Goal: Task Accomplishment & Management: Complete application form

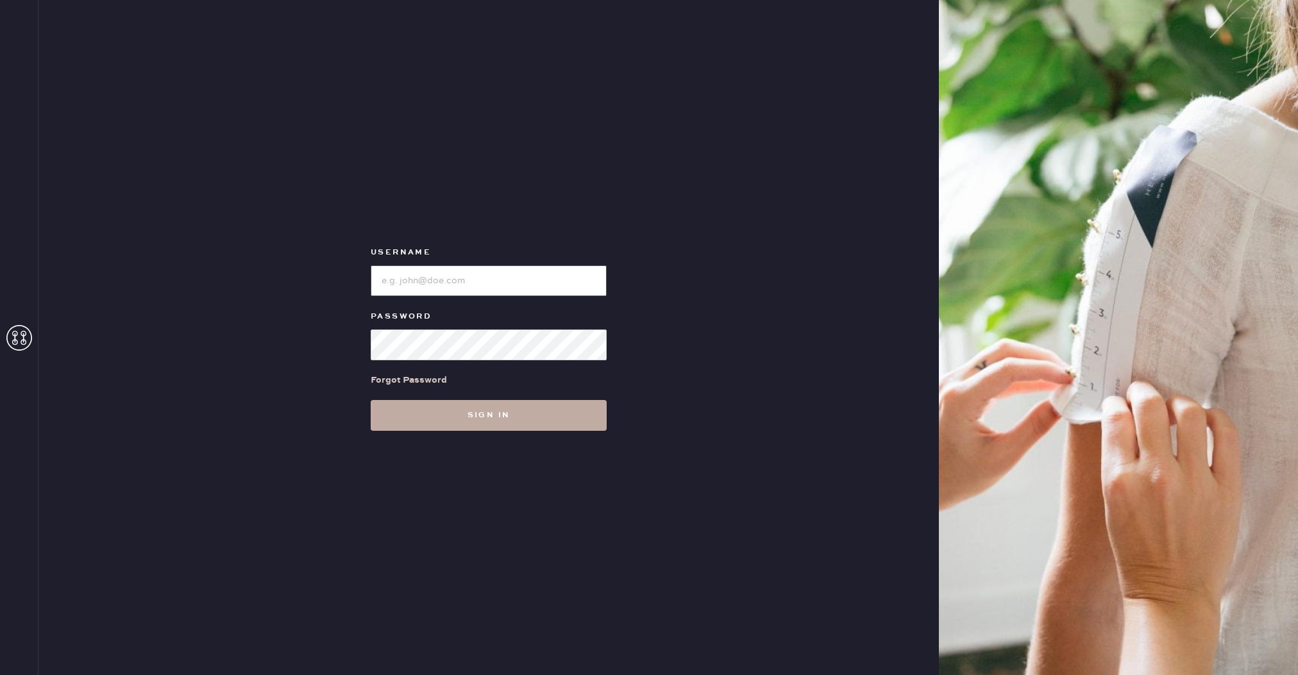
type input "reformationpaloalto"
click at [453, 416] on button "Sign in" at bounding box center [489, 415] width 236 height 31
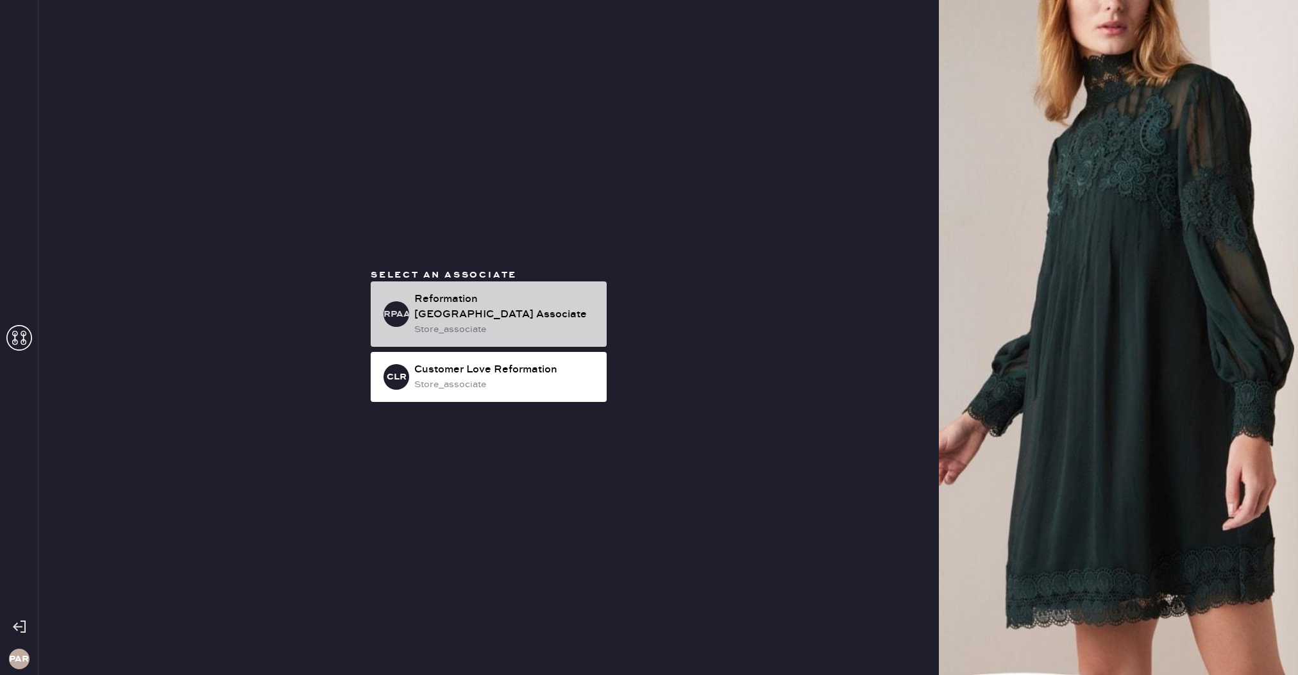
click at [516, 305] on div "Reformation [GEOGRAPHIC_DATA] Associate" at bounding box center [505, 307] width 182 height 31
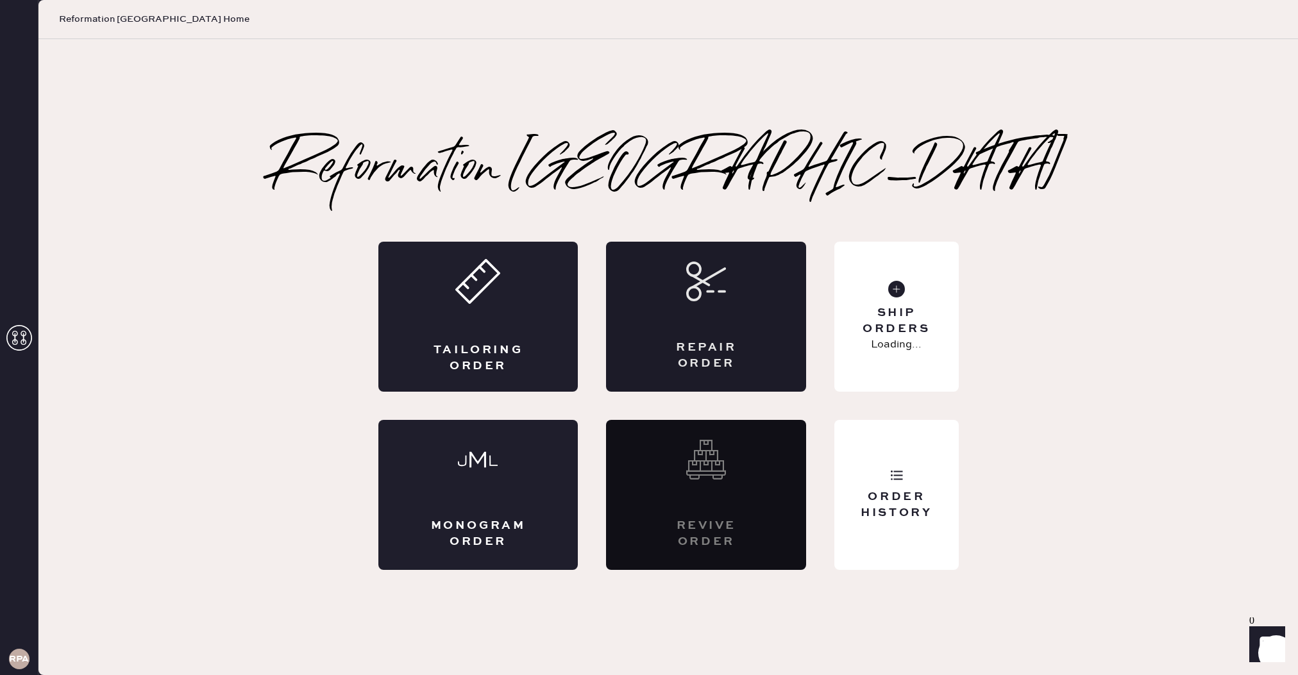
click at [717, 334] on div "Repair Order" at bounding box center [706, 317] width 200 height 150
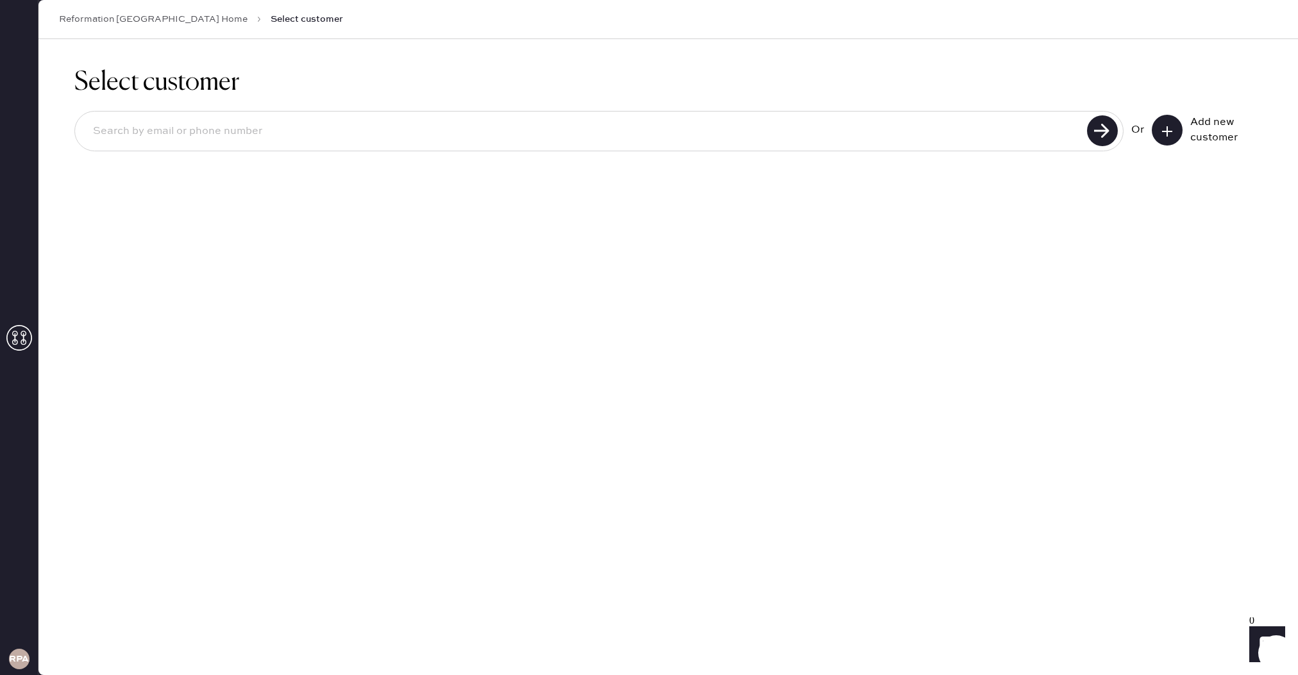
click at [375, 121] on input at bounding box center [583, 131] width 1000 height 29
click at [1169, 131] on icon at bounding box center [1166, 131] width 13 height 13
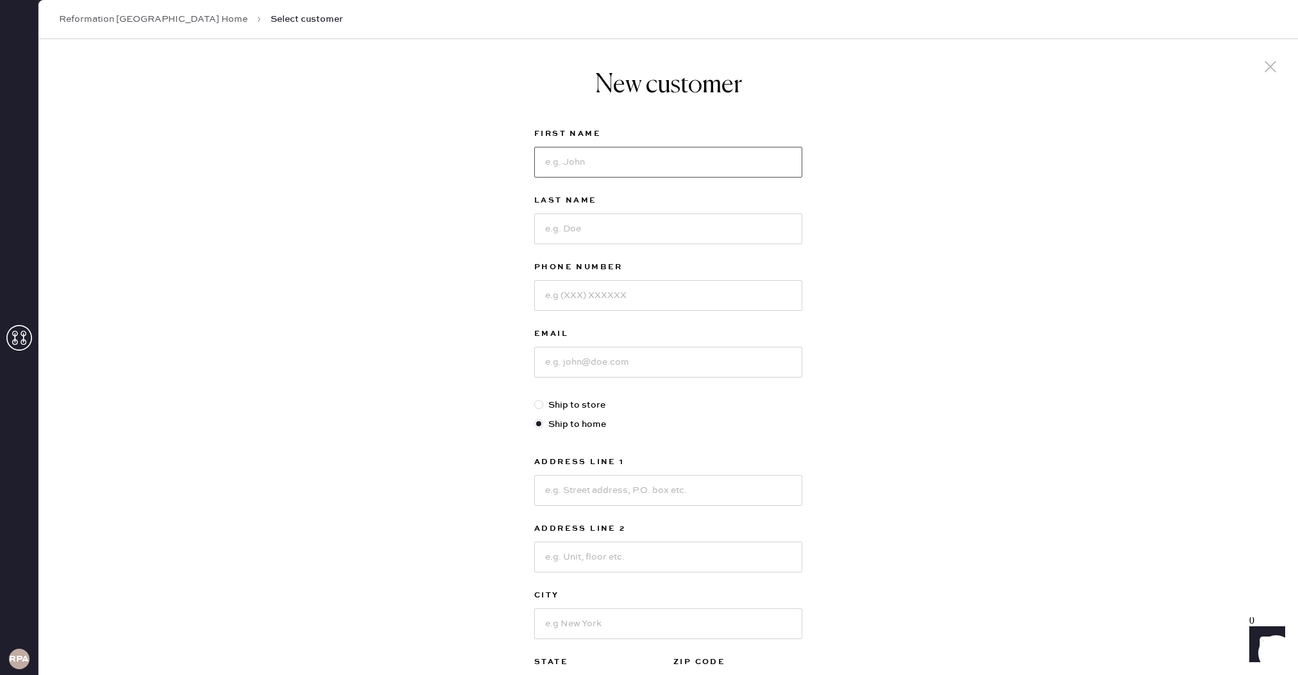
click at [687, 162] on input at bounding box center [668, 162] width 268 height 31
type input "Zihan"
type input "[PERSON_NAME]"
type input "7657147210"
click at [697, 367] on input at bounding box center [668, 362] width 268 height 31
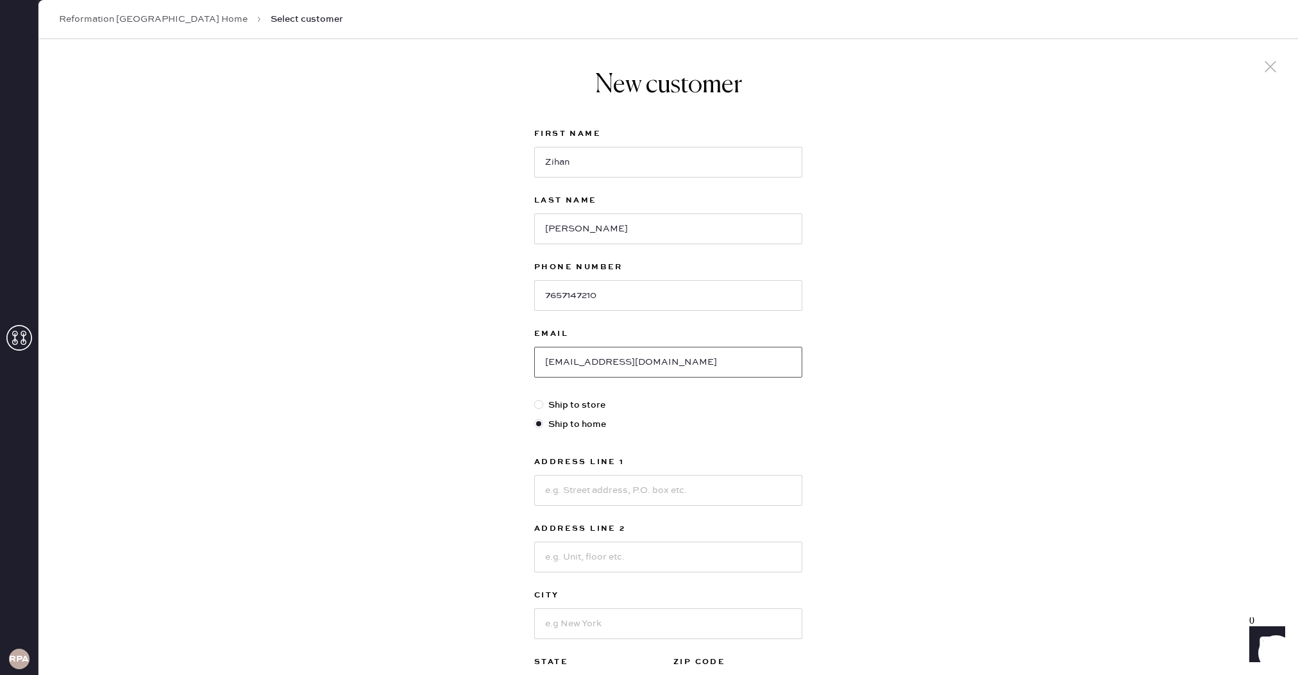
type input "[EMAIL_ADDRESS][DOMAIN_NAME]"
drag, startPoint x: 590, startPoint y: 514, endPoint x: 583, endPoint y: 489, distance: 25.8
click at [589, 510] on div "Address Line 1 Address Line 2 City State Select AK [GEOGRAPHIC_DATA] CO [GEOGRA…" at bounding box center [668, 580] width 268 height 251
click at [582, 487] on input at bounding box center [668, 490] width 268 height 31
click at [630, 489] on input "38507 Cherry sTREET" at bounding box center [668, 490] width 268 height 31
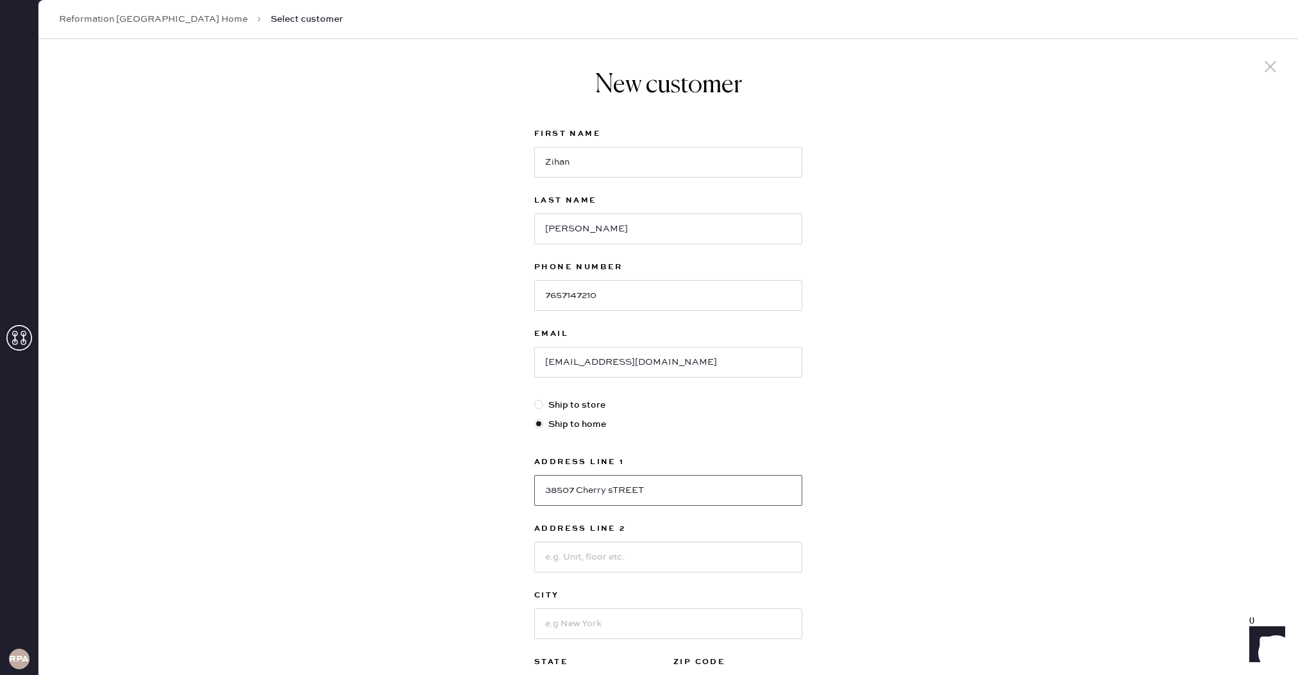
click at [630, 489] on input "38507 Cherry sTREET" at bounding box center [668, 490] width 268 height 31
type input "[STREET_ADDRESS]"
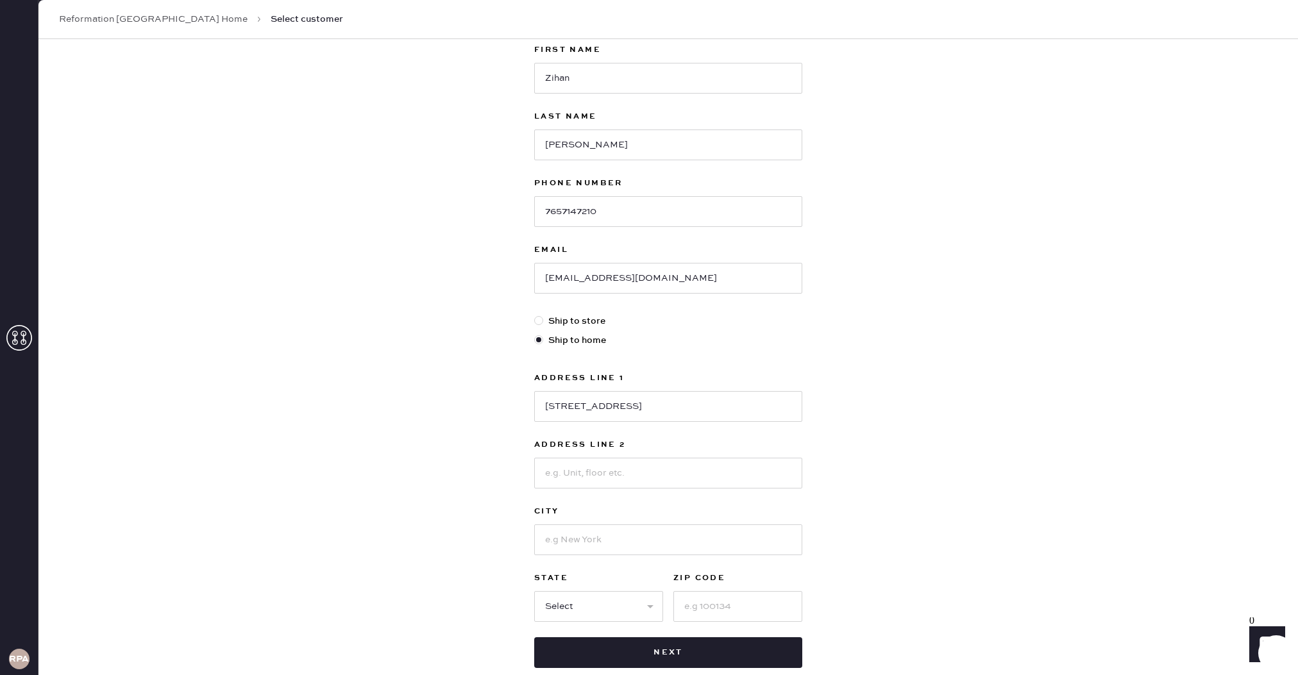
click at [610, 467] on div at bounding box center [668, 471] width 268 height 33
click at [610, 474] on input at bounding box center [668, 473] width 268 height 31
type input "Unit G"
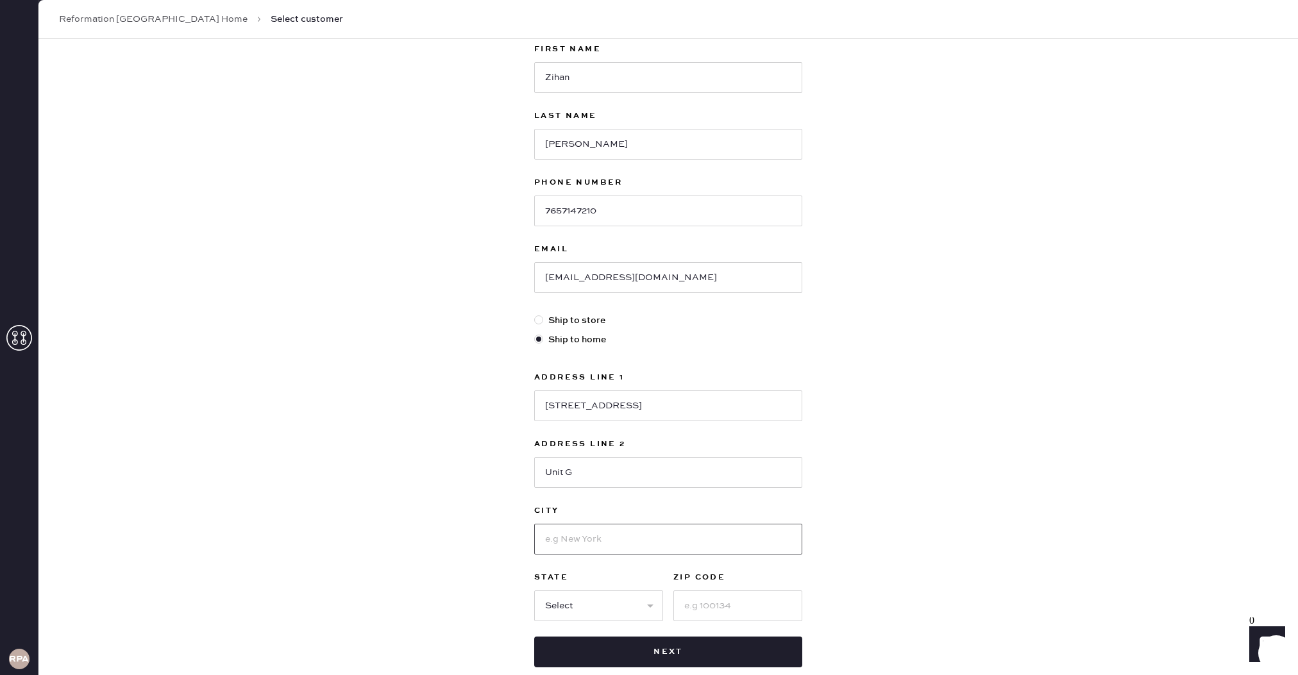
click at [637, 530] on input at bounding box center [668, 539] width 268 height 31
type input "n"
type input "[GEOGRAPHIC_DATA]"
click at [557, 603] on select "Select AK AL AR AZ CA CO CT [GEOGRAPHIC_DATA] DE FL [GEOGRAPHIC_DATA] HI [GEOGR…" at bounding box center [598, 605] width 129 height 31
select select "CA"
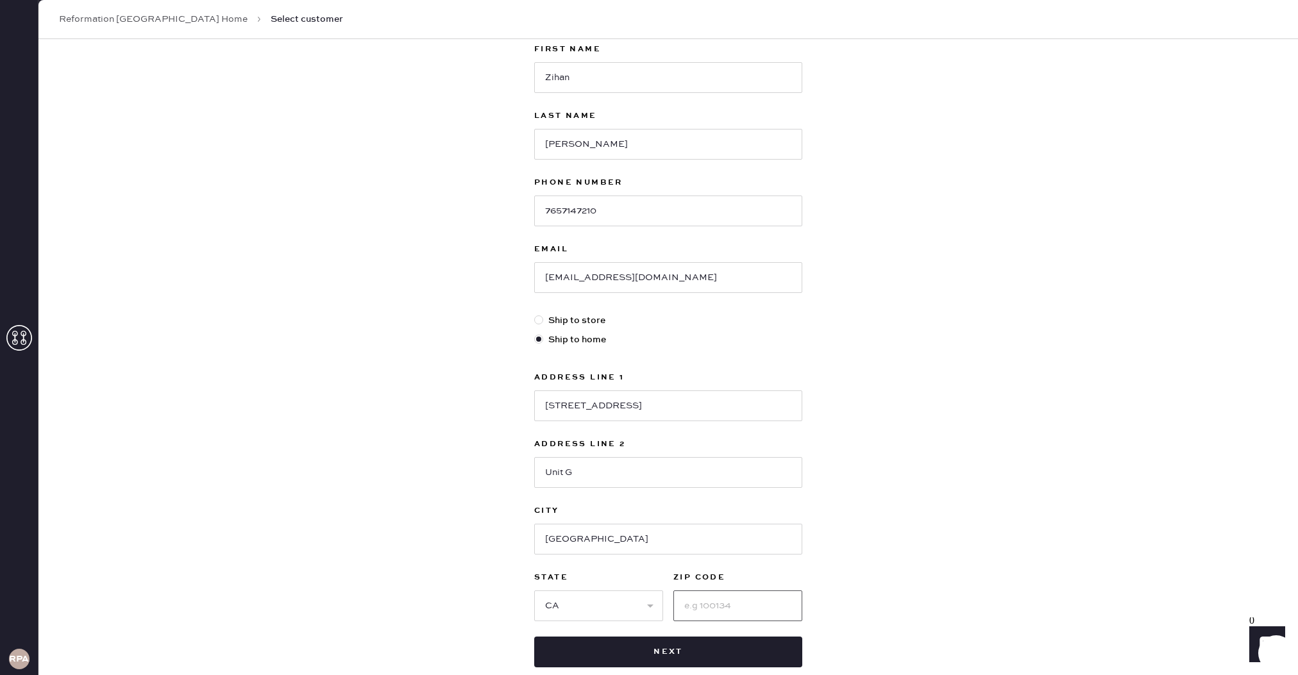
click at [709, 602] on input at bounding box center [737, 605] width 129 height 31
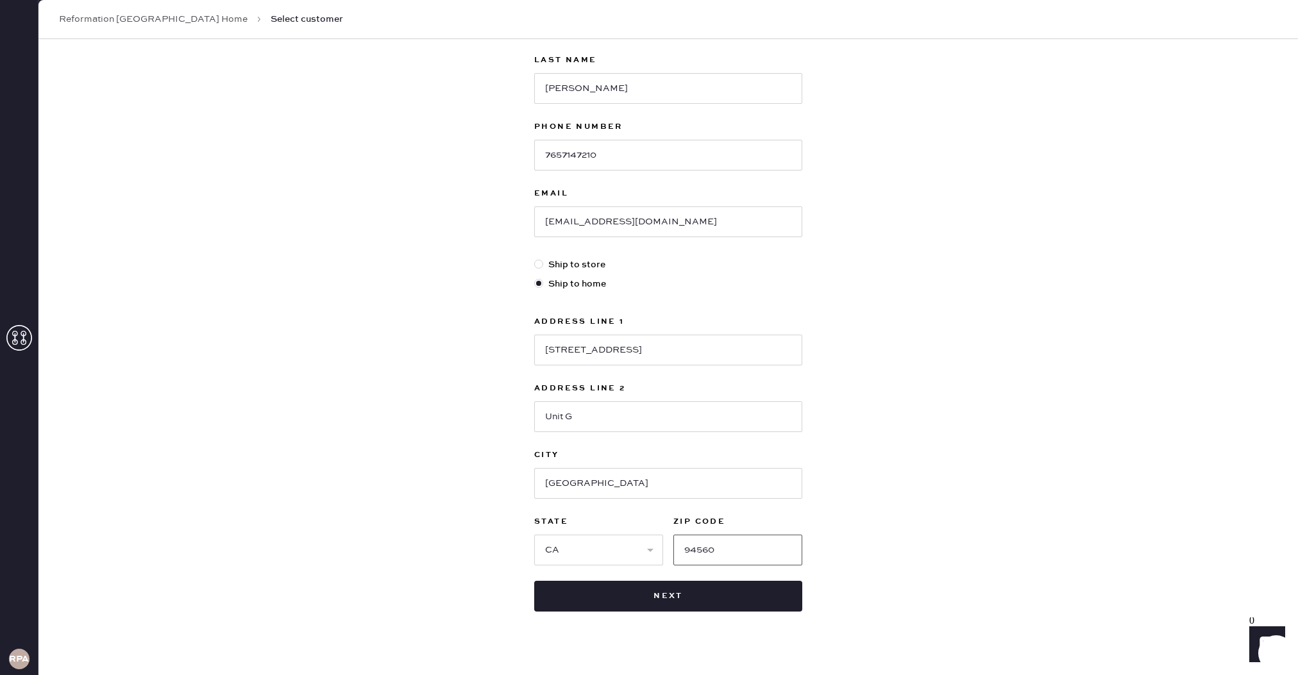
scroll to position [159, 0]
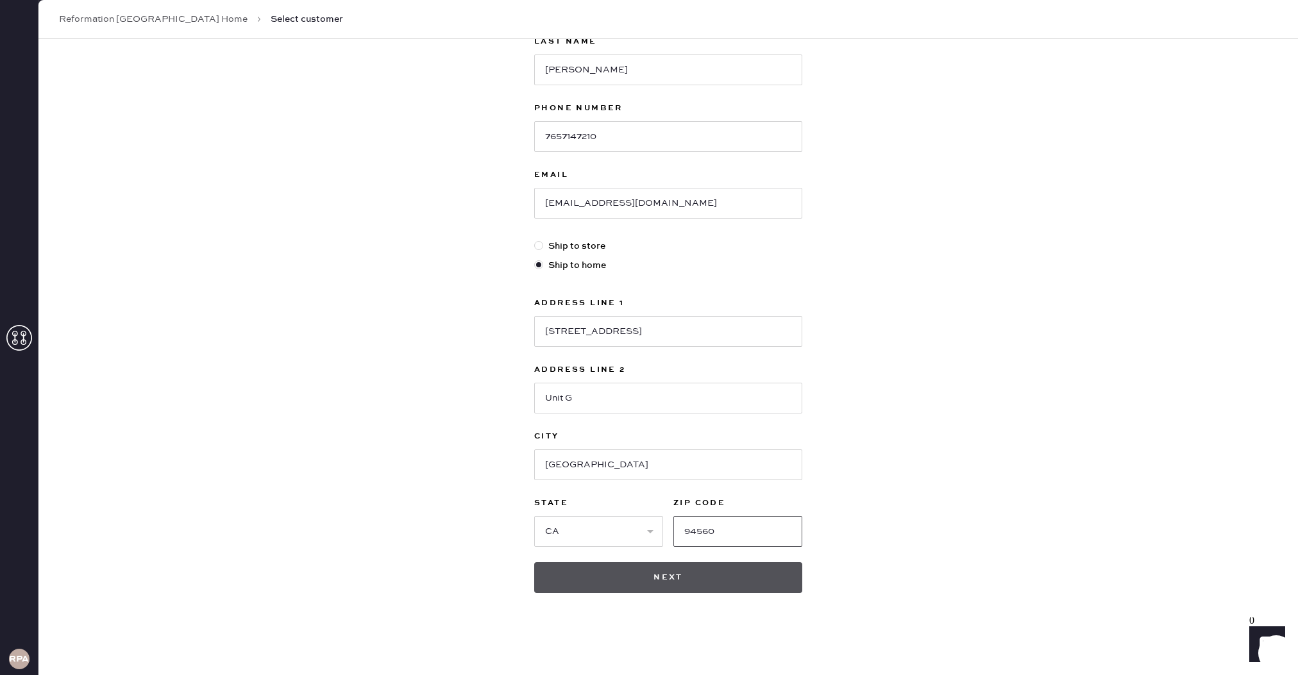
type input "94560"
click at [668, 571] on button "Next" at bounding box center [668, 577] width 268 height 31
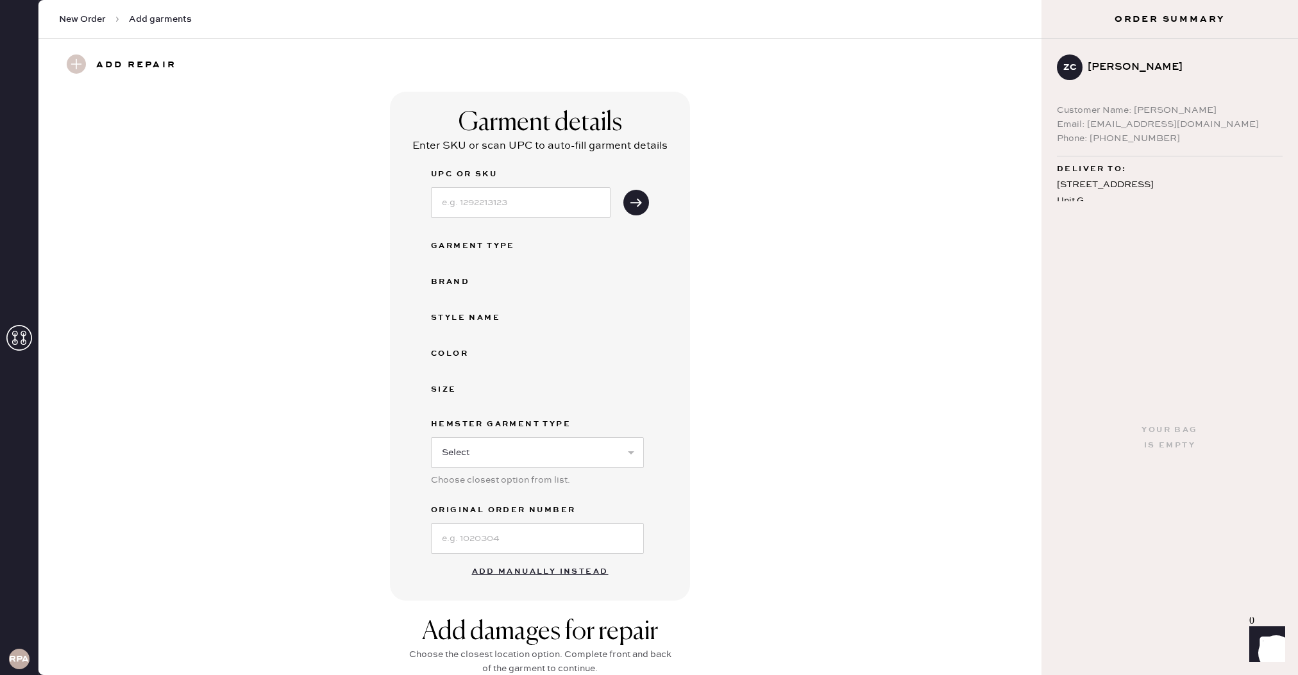
click at [549, 564] on button "Add manually instead" at bounding box center [540, 572] width 152 height 26
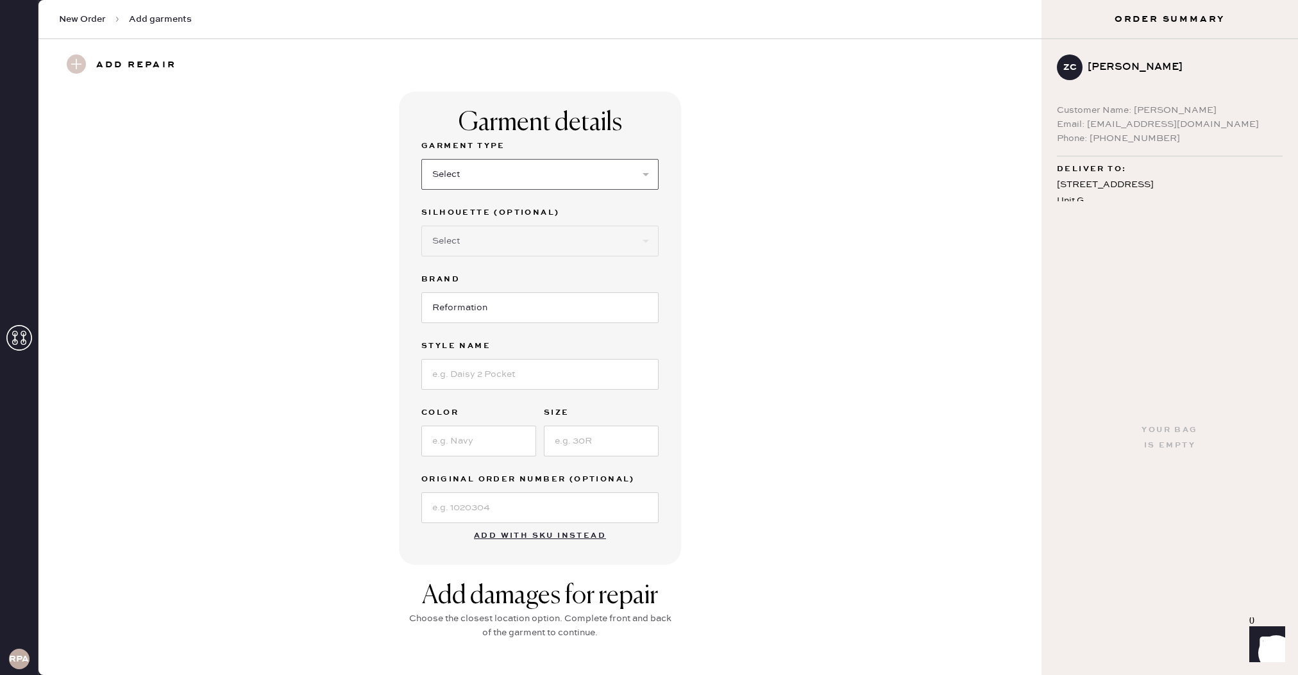
click at [484, 167] on select "Select Basic Skirt Jeans Leggings Pants Shorts Basic Sleeved Dress Basic Sleeve…" at bounding box center [539, 174] width 237 height 31
select select "6"
click at [496, 174] on select "Select Basic Skirt Jeans Leggings Pants Shorts Basic Sleeved Dress Basic Sleeve…" at bounding box center [539, 174] width 237 height 31
click at [497, 231] on select "Select Maxi Dress Midi Dress Mini Dress Other" at bounding box center [539, 241] width 237 height 31
select select "39"
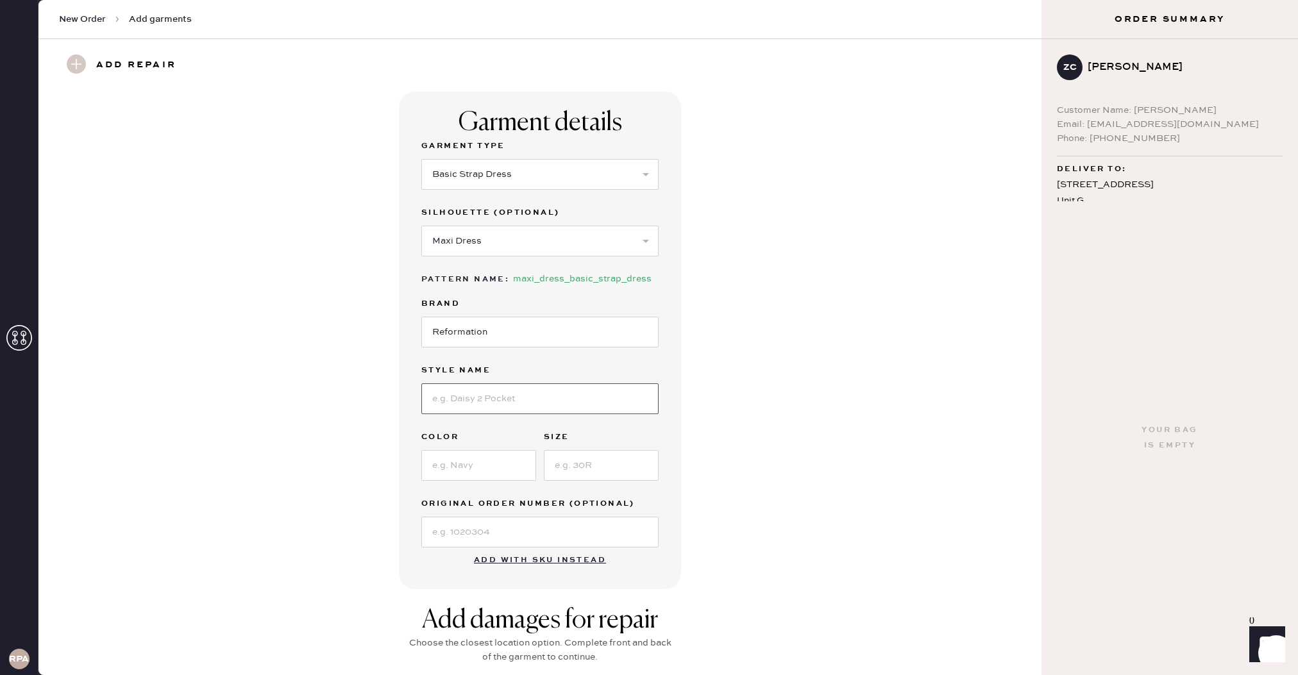
click at [471, 391] on input at bounding box center [539, 398] width 237 height 31
type input "[PERSON_NAME]"
click at [453, 460] on input at bounding box center [478, 465] width 115 height 31
type input "Prosecco With Biscotti"
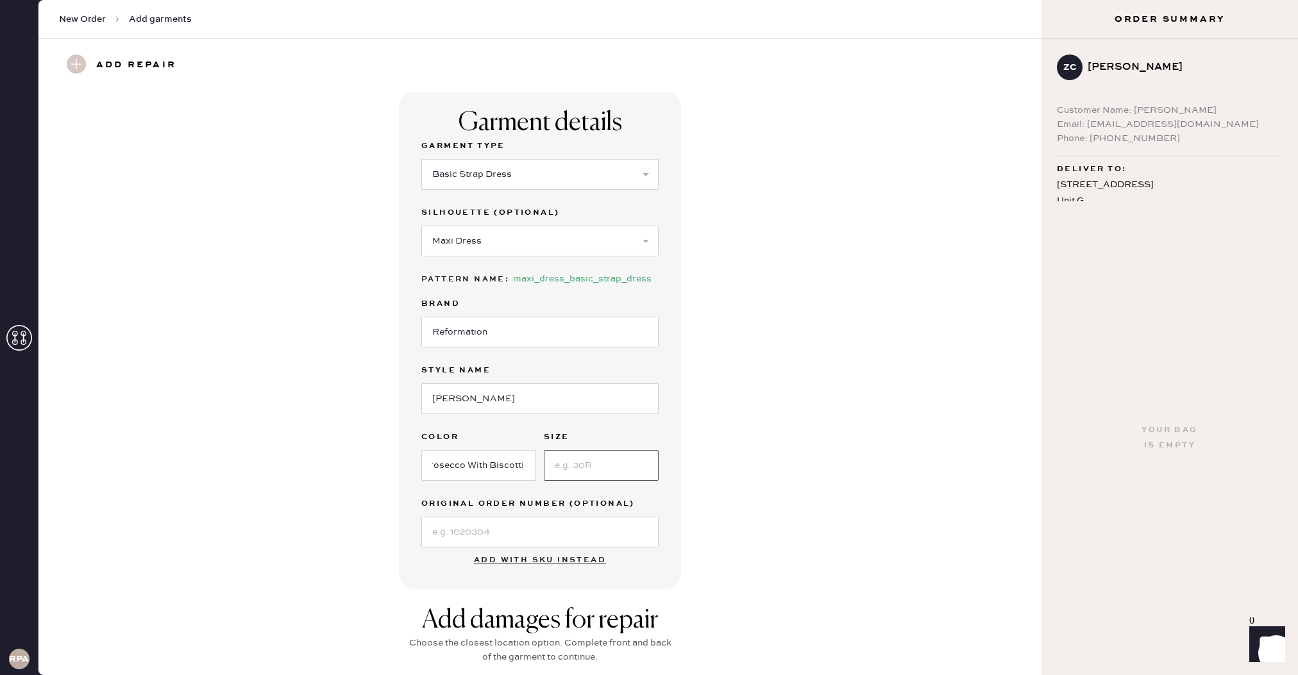
scroll to position [0, 0]
click at [583, 466] on input at bounding box center [601, 465] width 115 height 31
type input "0"
drag, startPoint x: 359, startPoint y: 485, endPoint x: 436, endPoint y: 499, distance: 78.2
click at [359, 485] on div "Garment details Garment Type Select Basic Skirt Jeans Leggings Pants Shorts Bas…" at bounding box center [540, 340] width 957 height 497
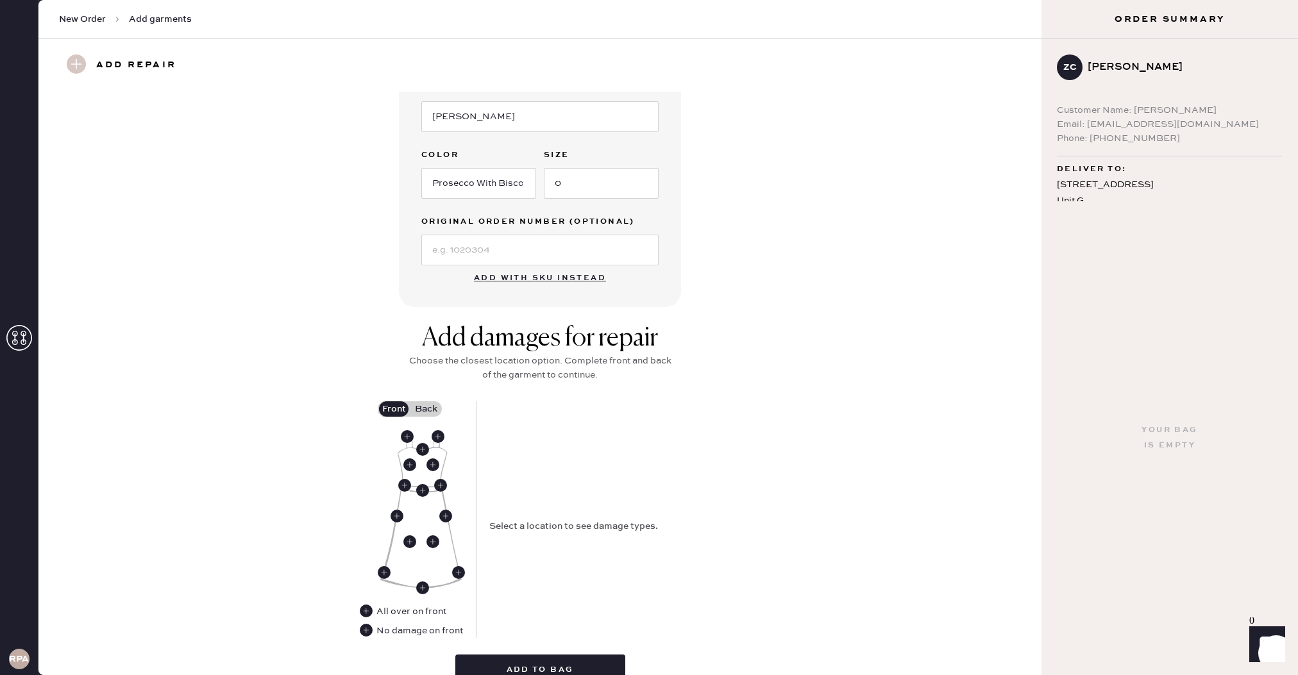
scroll to position [292, 0]
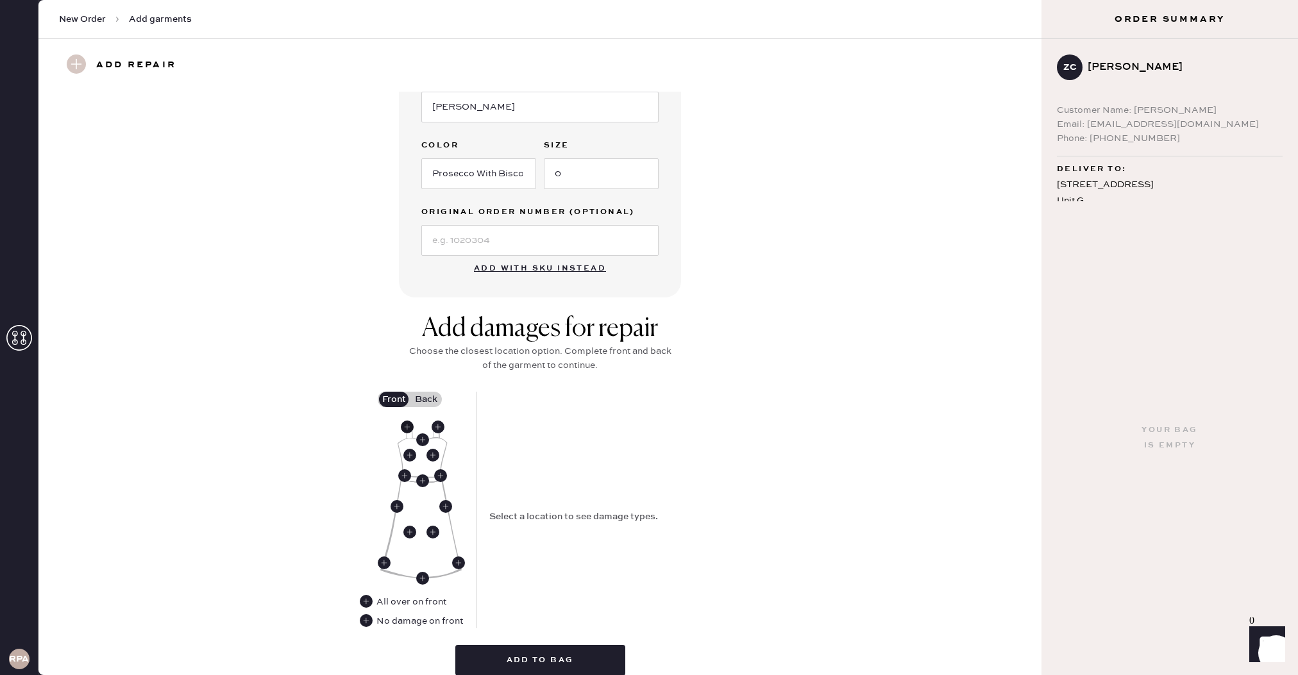
drag, startPoint x: 439, startPoint y: 426, endPoint x: 406, endPoint y: 427, distance: 32.7
click at [439, 426] on use at bounding box center [437, 427] width 13 height 13
click at [404, 426] on use at bounding box center [407, 427] width 13 height 13
click at [667, 449] on button "Seam Rip" at bounding box center [676, 450] width 64 height 15
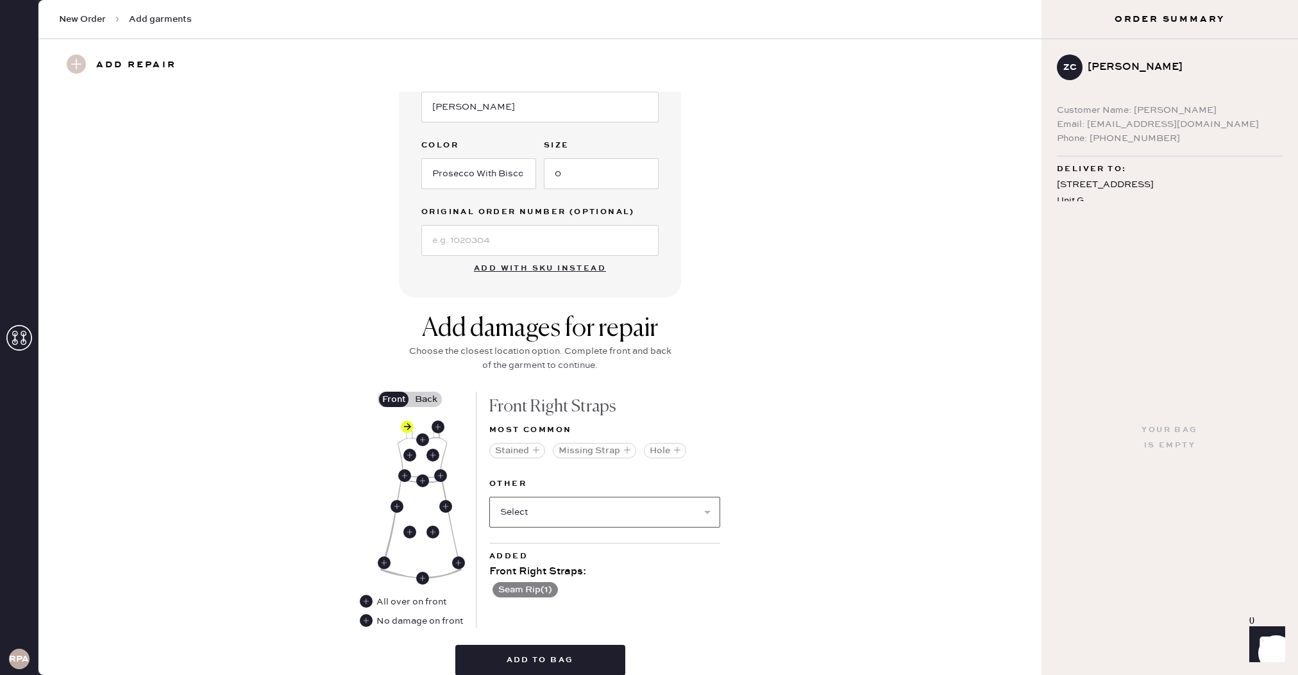
click at [540, 516] on select "Select Broken / Ripped Hem Broken Beads Broken Belt Loop Broken Button Broken C…" at bounding box center [604, 512] width 231 height 31
select select "1665"
click at [440, 426] on use at bounding box center [437, 427] width 13 height 13
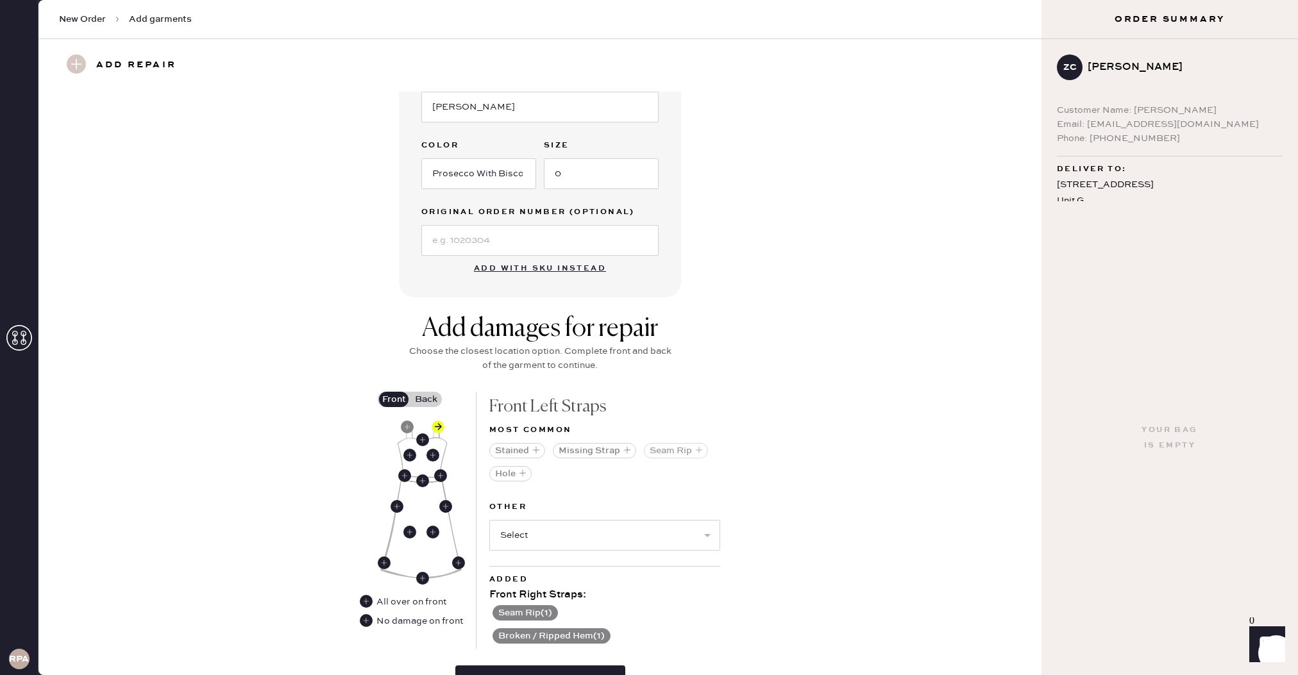
click at [684, 449] on button "Seam Rip" at bounding box center [676, 450] width 64 height 15
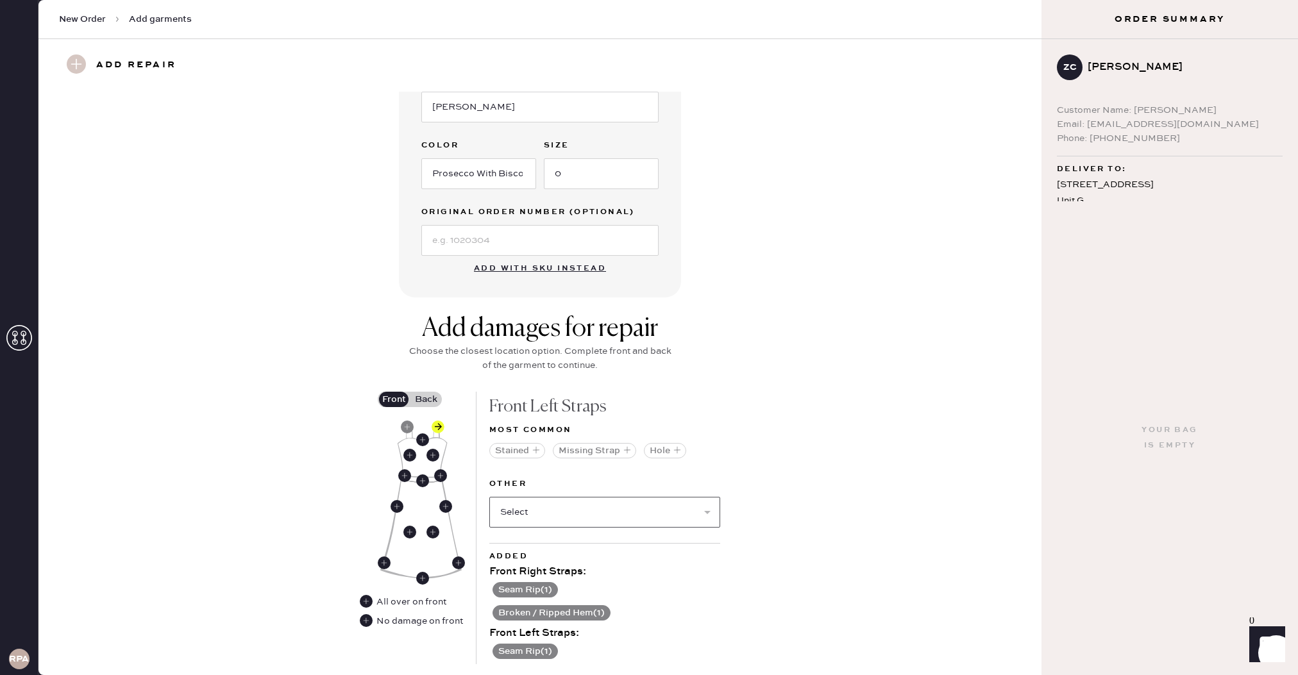
click at [571, 519] on select "Select Broken / Ripped Hem Broken Beads Broken Belt Loop Broken Button Broken C…" at bounding box center [604, 512] width 231 height 31
select select "1665"
select select
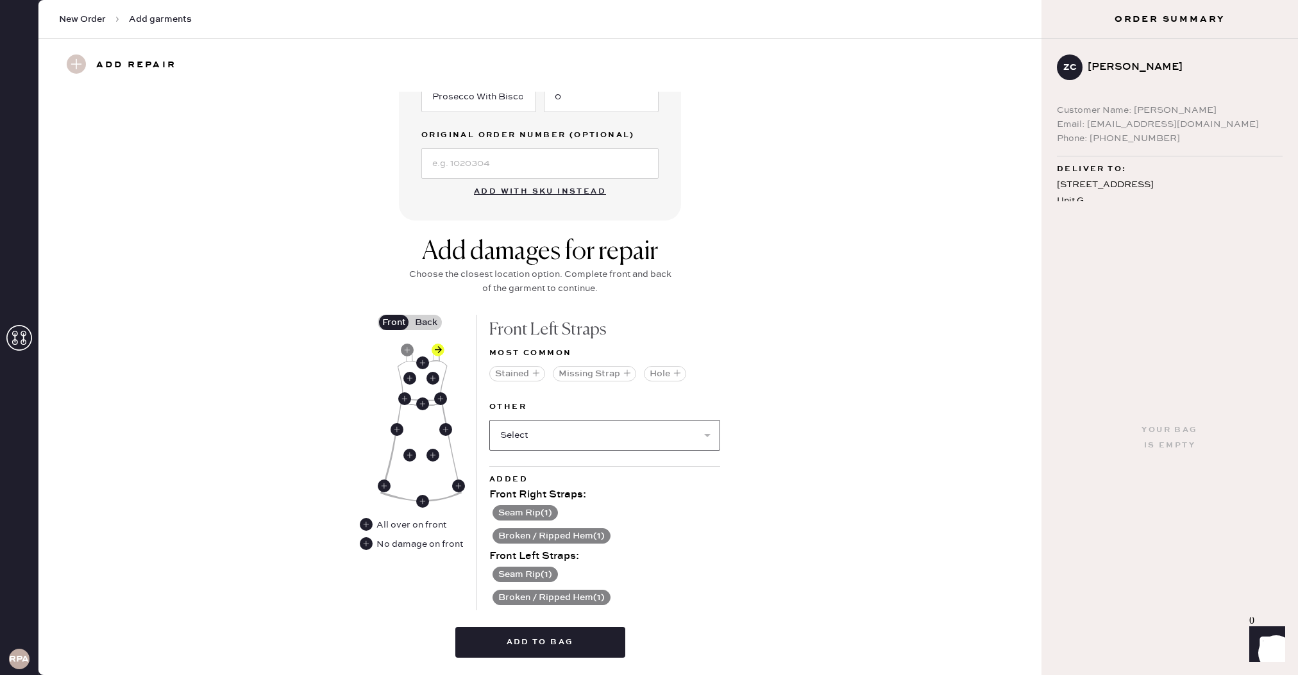
scroll to position [375, 0]
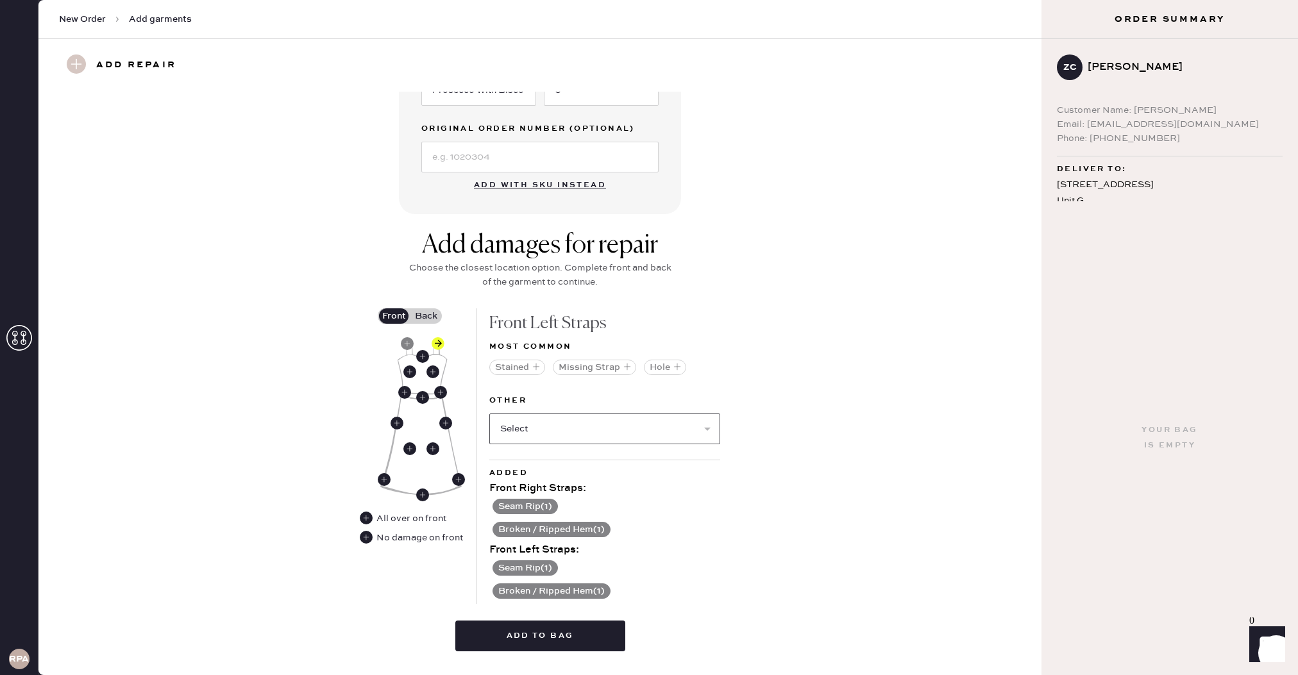
click at [531, 430] on select "Select Broken Beads Broken Belt Loop Broken Button Broken Cup Broken Elastic Br…" at bounding box center [604, 429] width 231 height 31
click at [578, 637] on button "Add to bag" at bounding box center [540, 636] width 170 height 31
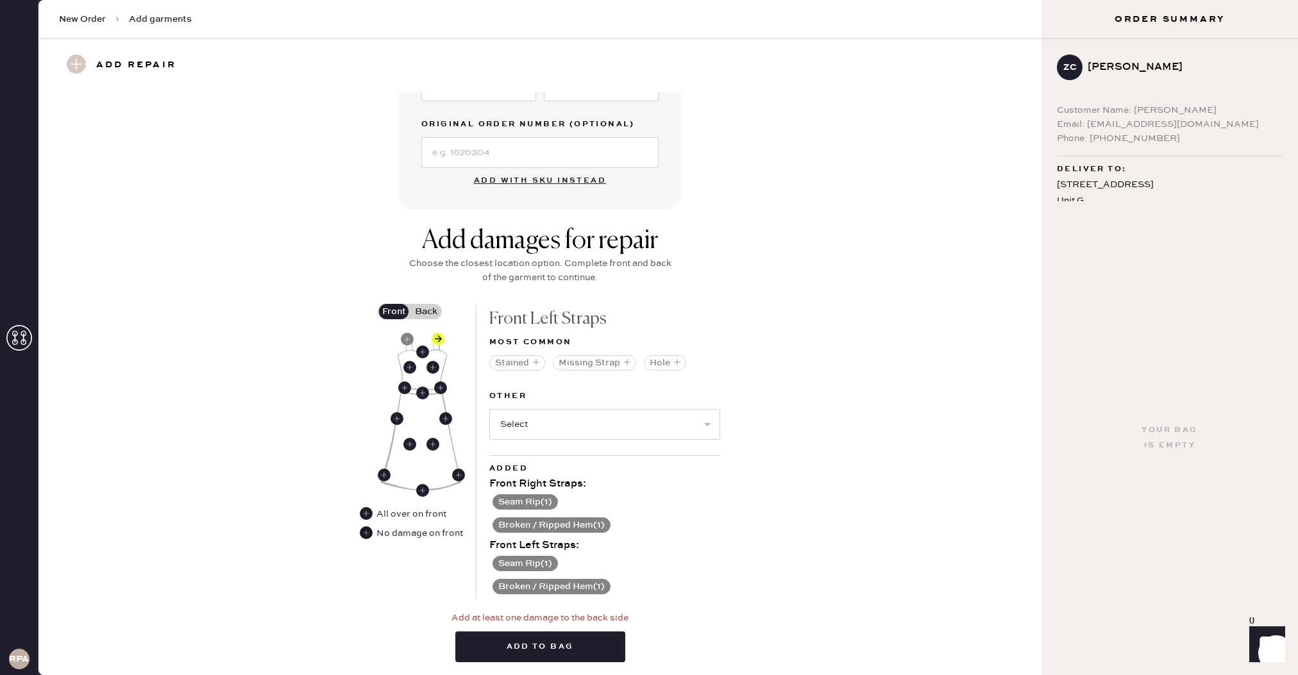
scroll to position [378, 0]
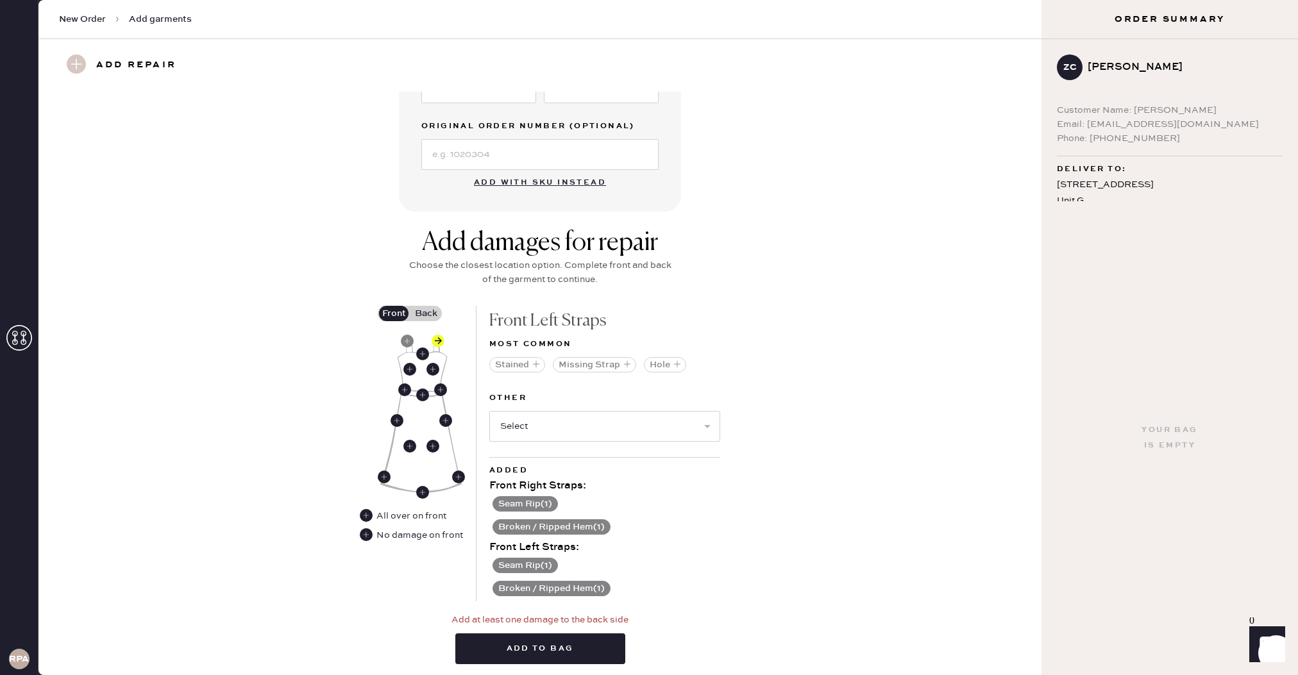
click at [425, 315] on label "Back" at bounding box center [426, 313] width 32 height 15
click at [426, 313] on input "Back" at bounding box center [426, 313] width 0 height 0
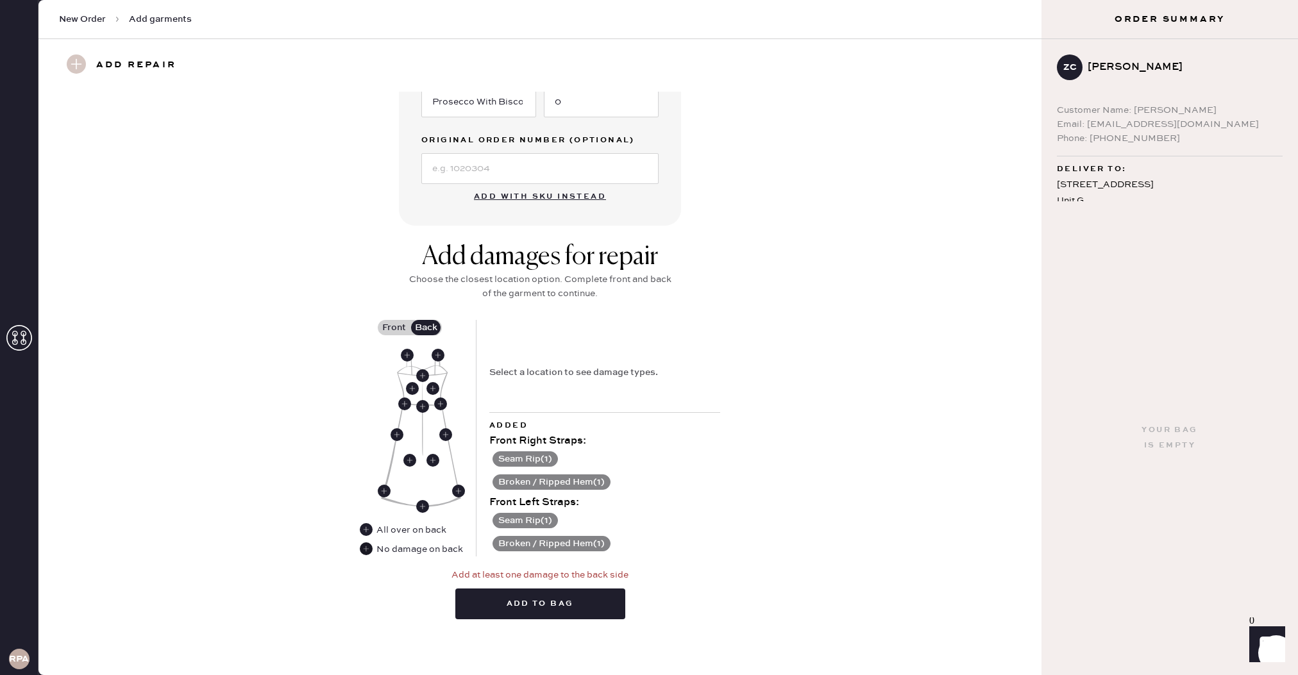
click at [371, 550] on use at bounding box center [366, 548] width 13 height 13
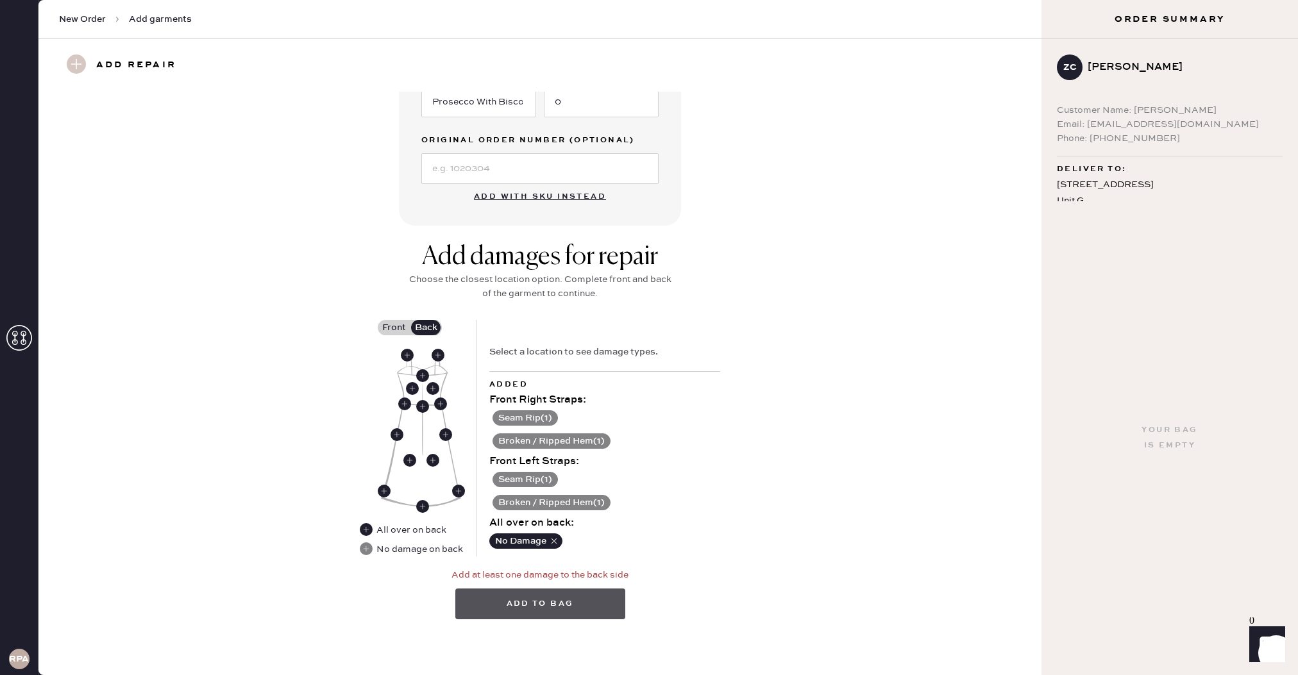
click at [572, 603] on button "Add to bag" at bounding box center [540, 604] width 170 height 31
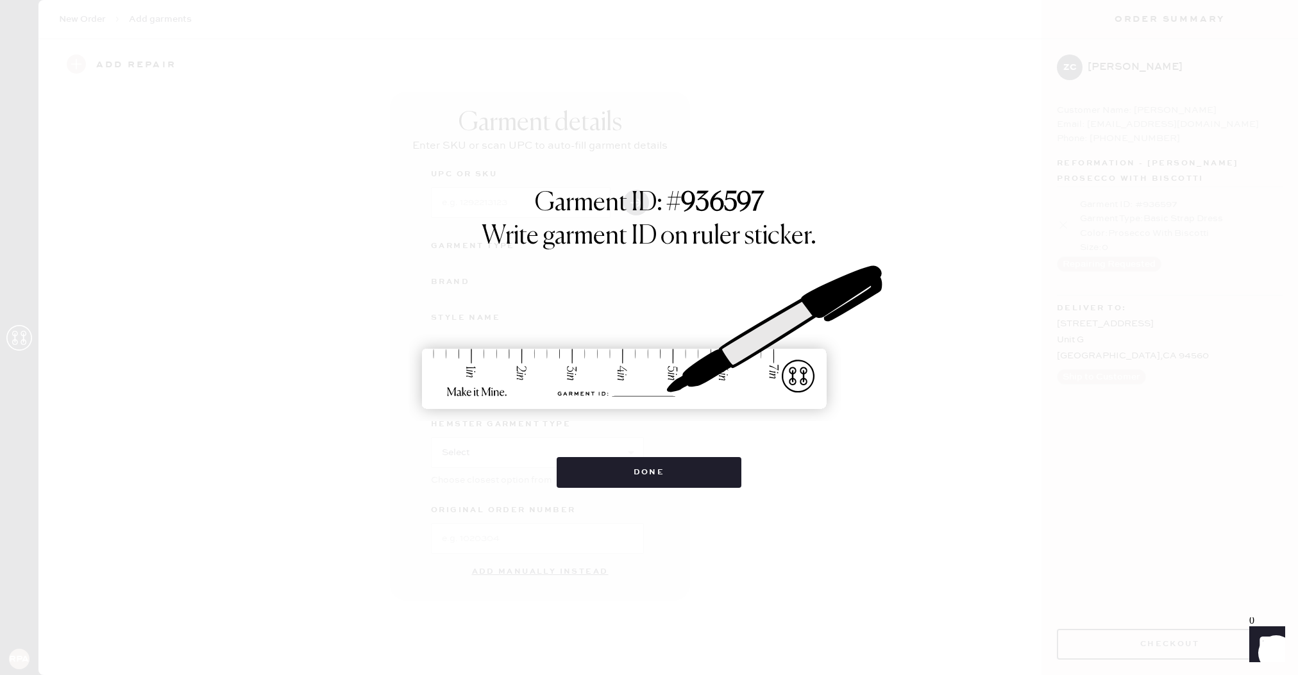
scroll to position [0, 0]
click at [642, 478] on button "Done" at bounding box center [648, 472] width 185 height 31
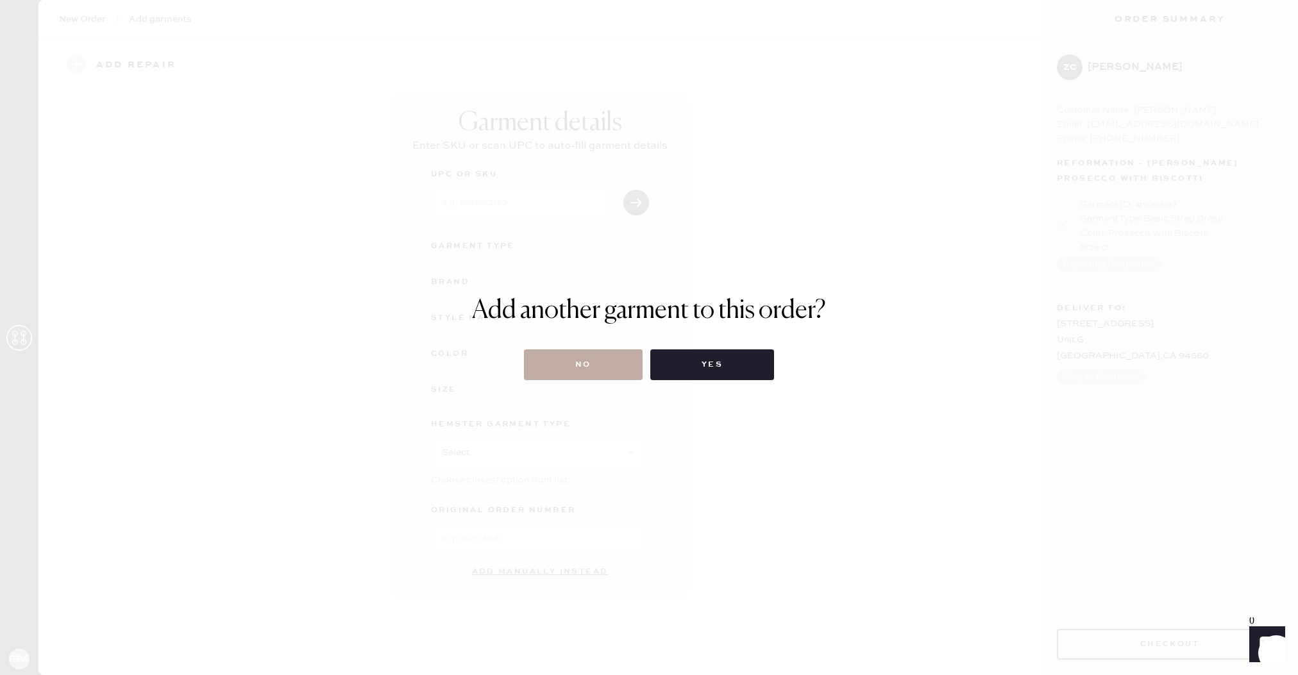
click at [584, 351] on button "No" at bounding box center [583, 364] width 119 height 31
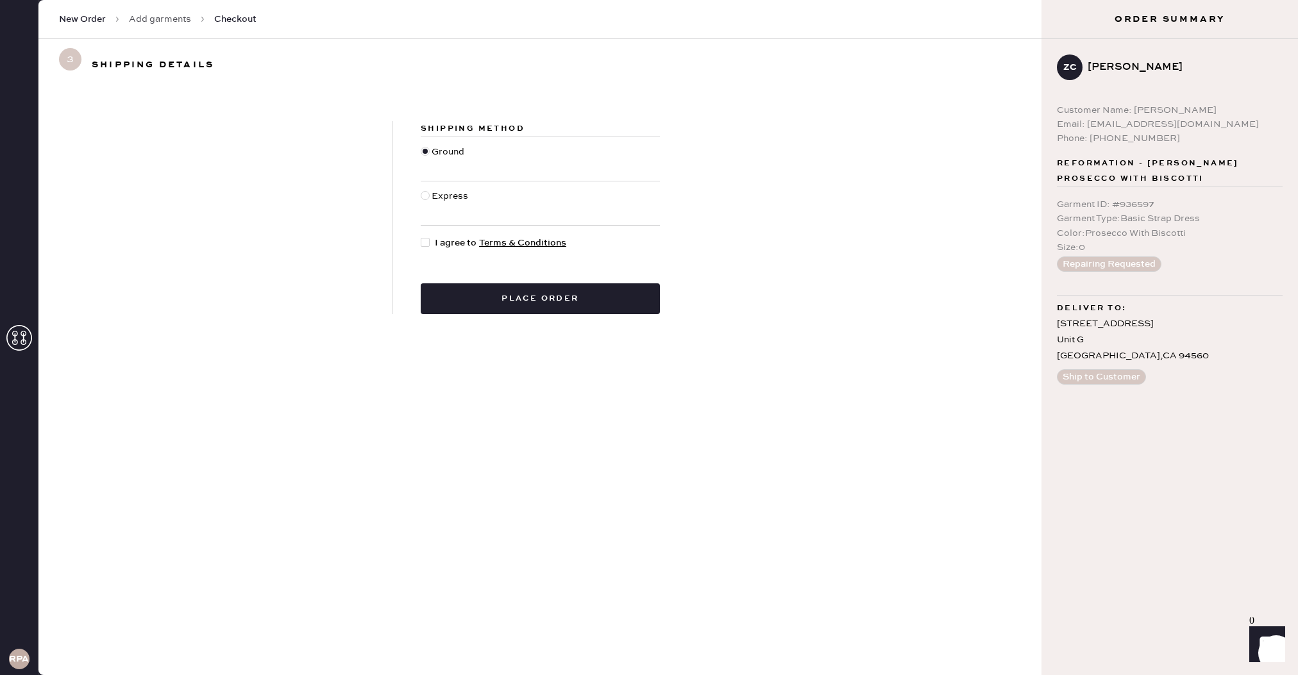
drag, startPoint x: 443, startPoint y: 194, endPoint x: 439, endPoint y: 217, distance: 23.5
click at [443, 194] on div "Express" at bounding box center [451, 203] width 40 height 28
click at [421, 190] on input "Express" at bounding box center [421, 189] width 1 height 1
radio input "true"
drag, startPoint x: 427, startPoint y: 239, endPoint x: 460, endPoint y: 263, distance: 41.3
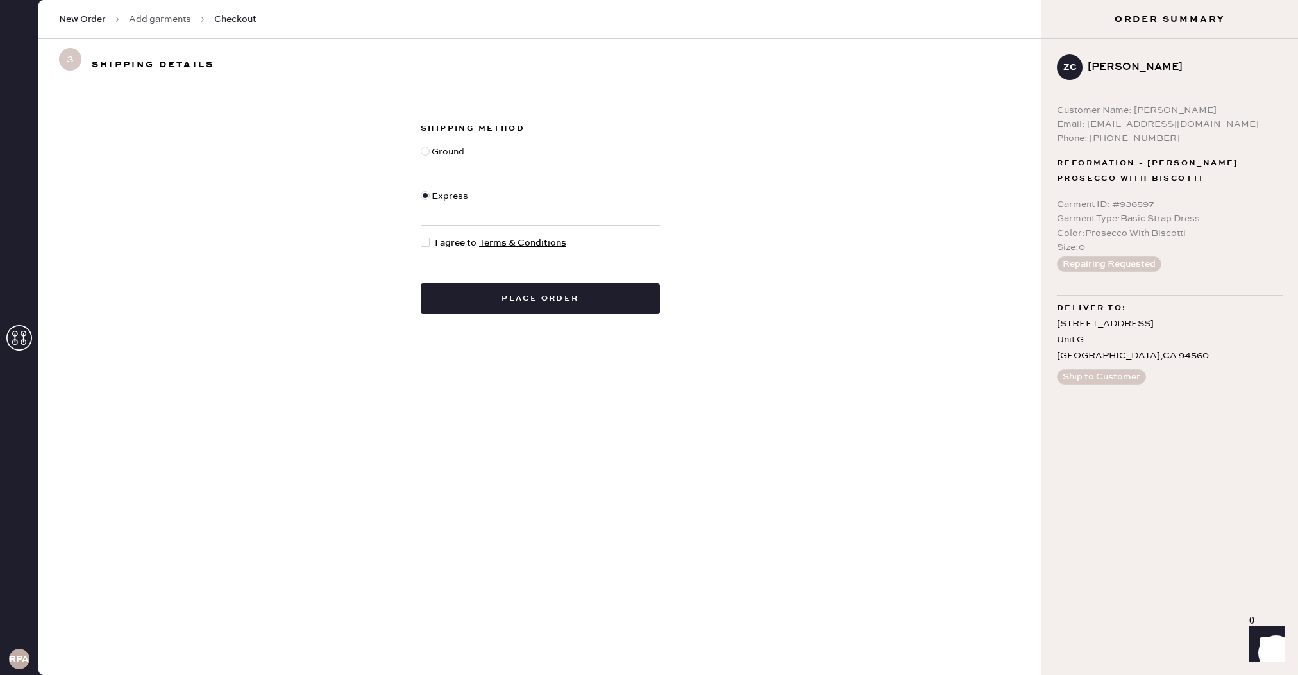
click at [427, 239] on div at bounding box center [425, 242] width 9 height 9
click at [421, 237] on input "I agree to Terms & Conditions" at bounding box center [421, 236] width 1 height 1
checkbox input "true"
click at [511, 296] on button "Place order" at bounding box center [540, 298] width 239 height 31
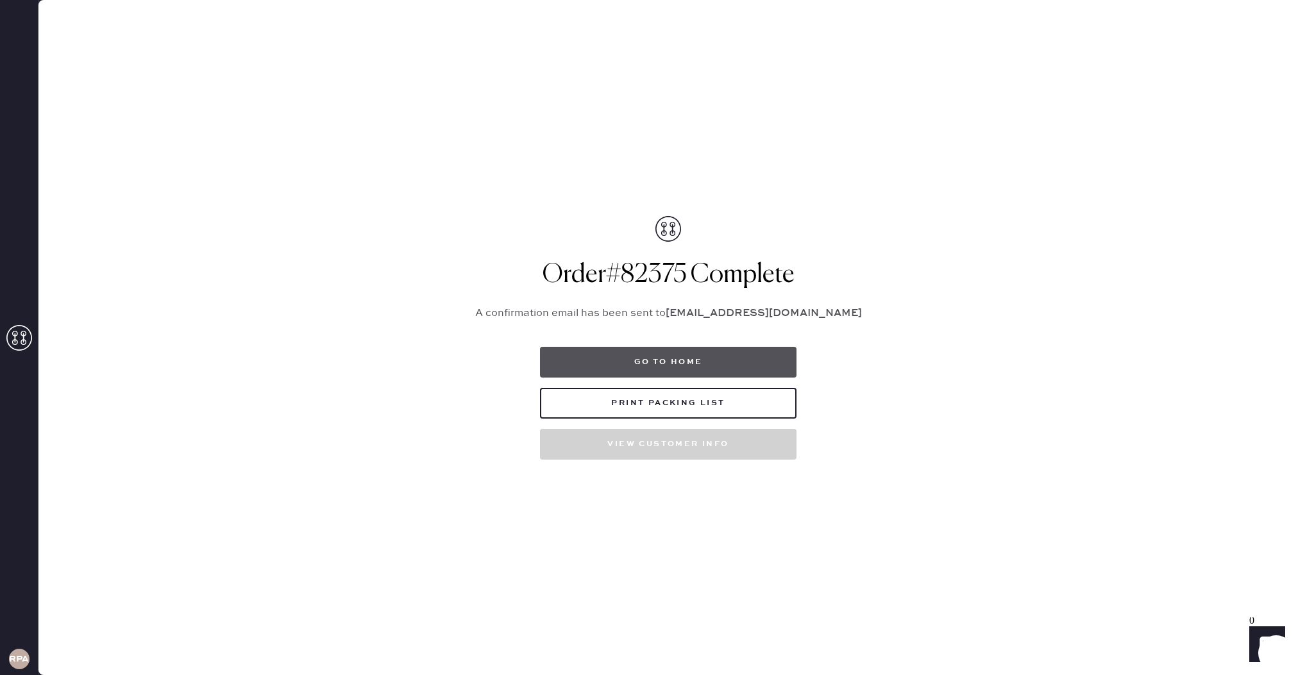
click at [622, 372] on button "Go to home" at bounding box center [668, 362] width 256 height 31
